Goal: Check status

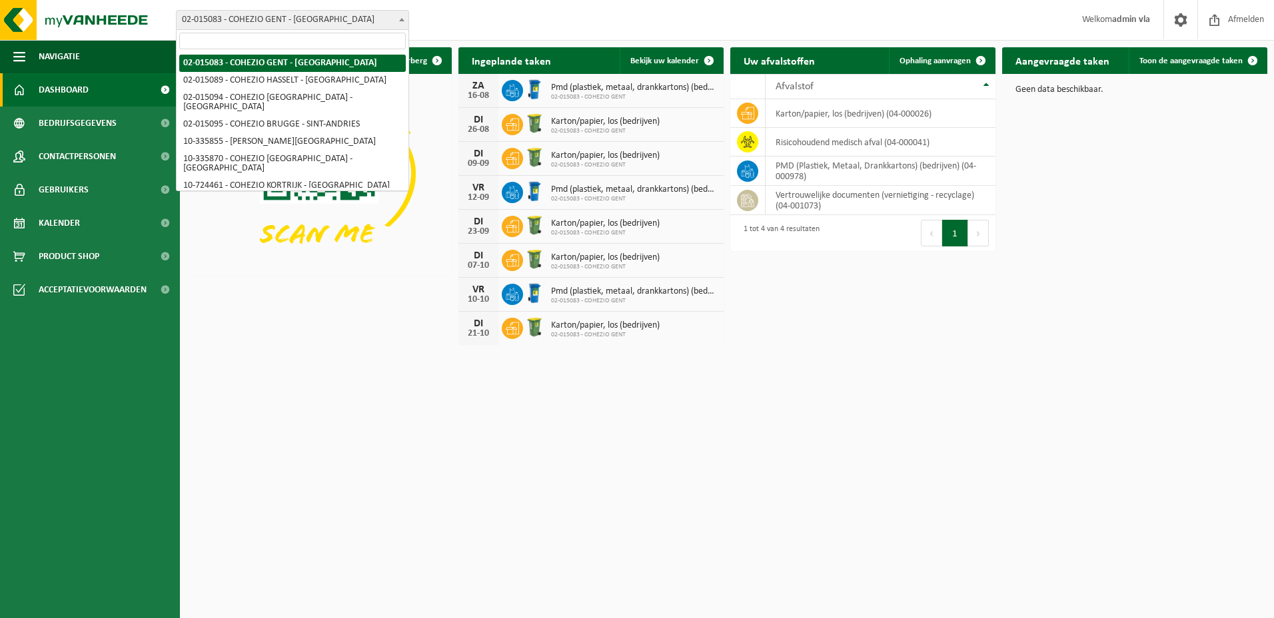
click at [404, 19] on b at bounding box center [401, 19] width 5 height 3
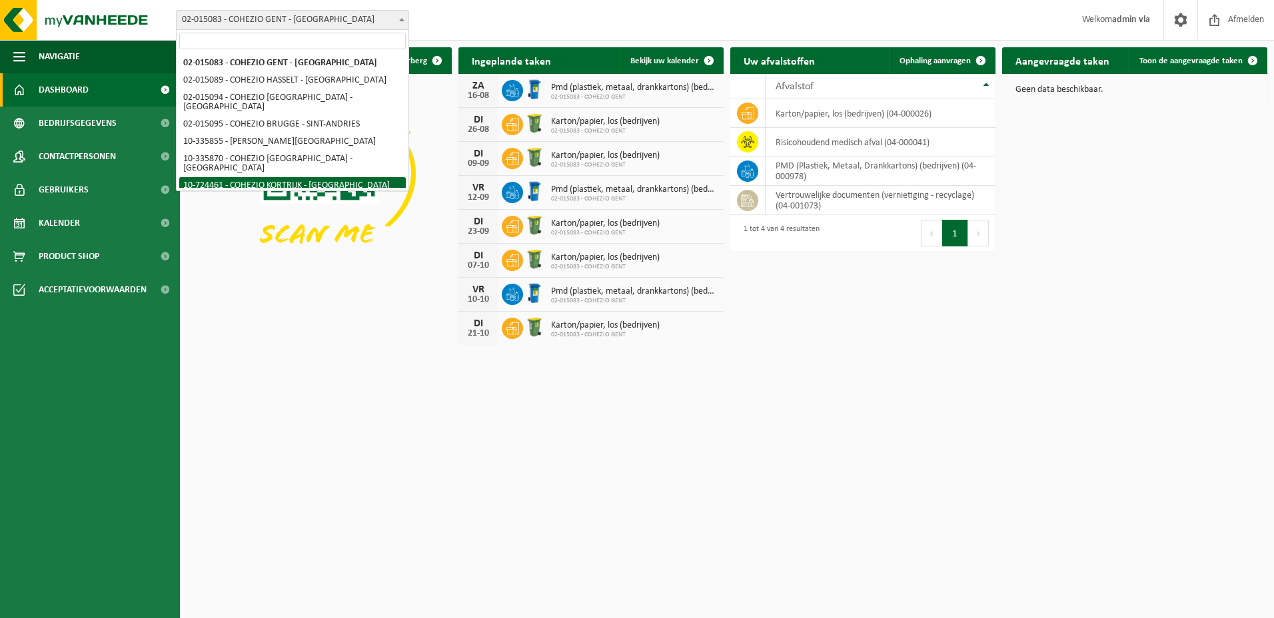
select select "18185"
